Goal: Task Accomplishment & Management: Use online tool/utility

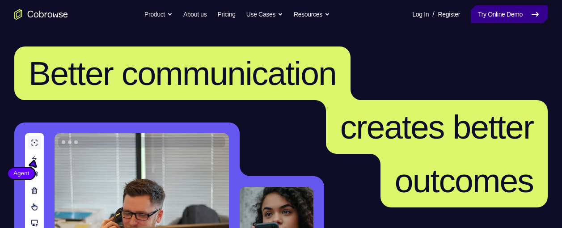
click at [486, 10] on link "Try Online Demo" at bounding box center [509, 14] width 77 height 18
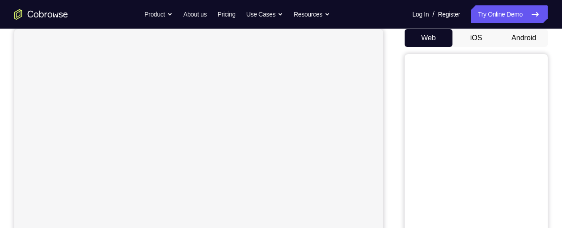
scroll to position [88, 0]
click at [508, 40] on button "Android" at bounding box center [524, 38] width 48 height 18
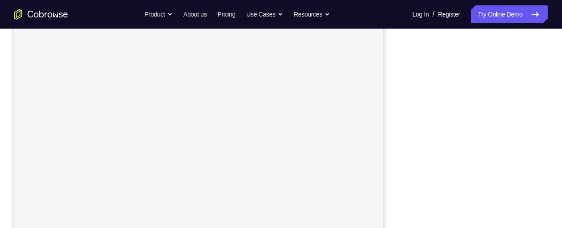
scroll to position [153, 0]
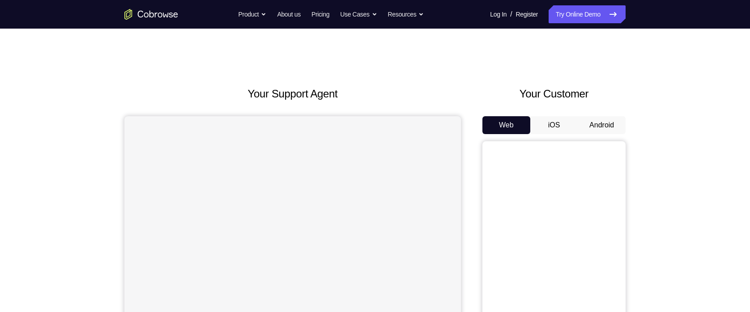
click at [610, 121] on button "Android" at bounding box center [601, 125] width 48 height 18
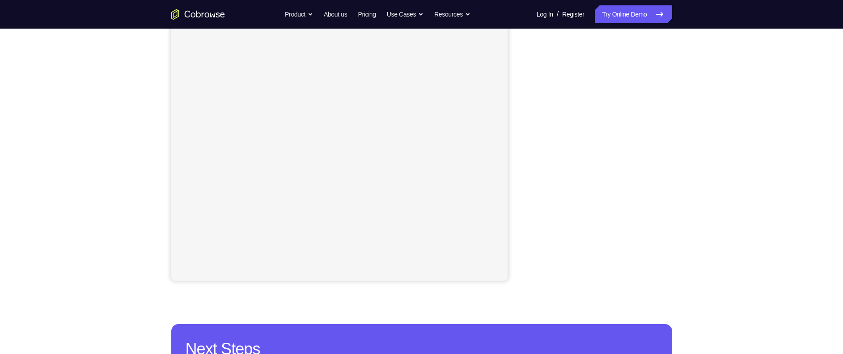
scroll to position [138, 0]
